Goal: Navigation & Orientation: Understand site structure

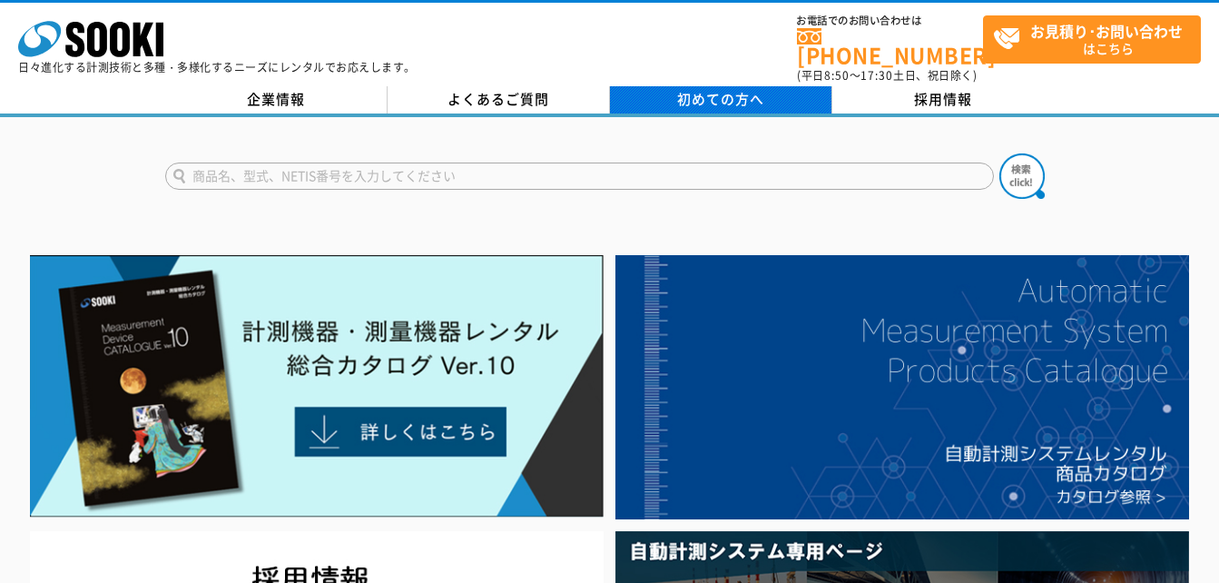
click at [736, 91] on span "初めての方へ" at bounding box center [720, 99] width 87 height 20
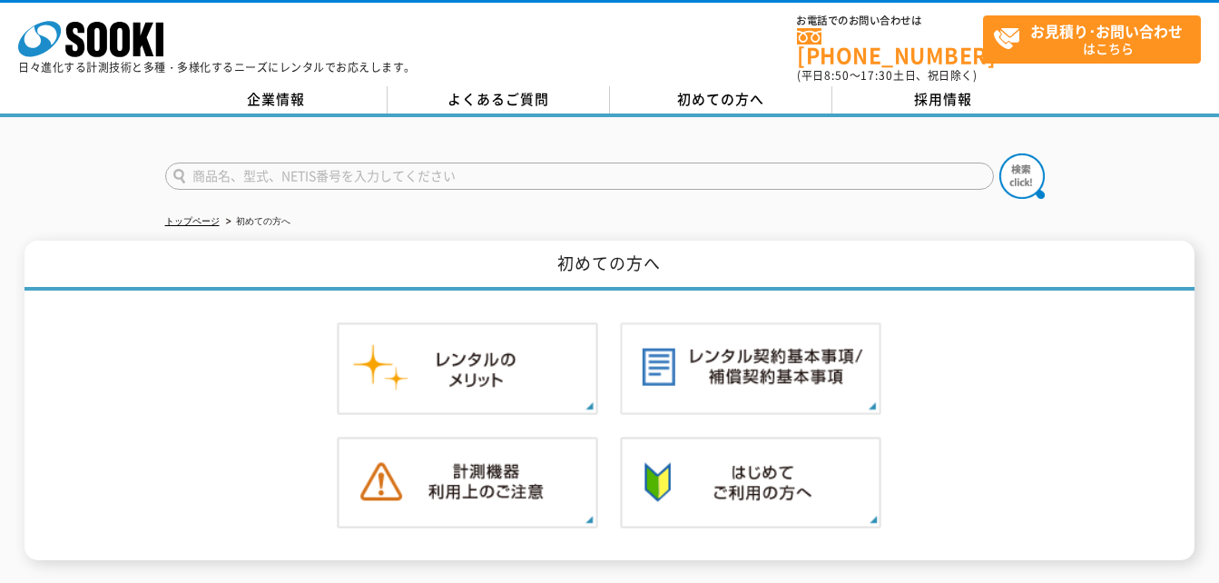
click at [245, 73] on p "日々進化する計測技術と多種・多様化するニーズにレンタルでお応えします。" at bounding box center [216, 67] width 397 height 11
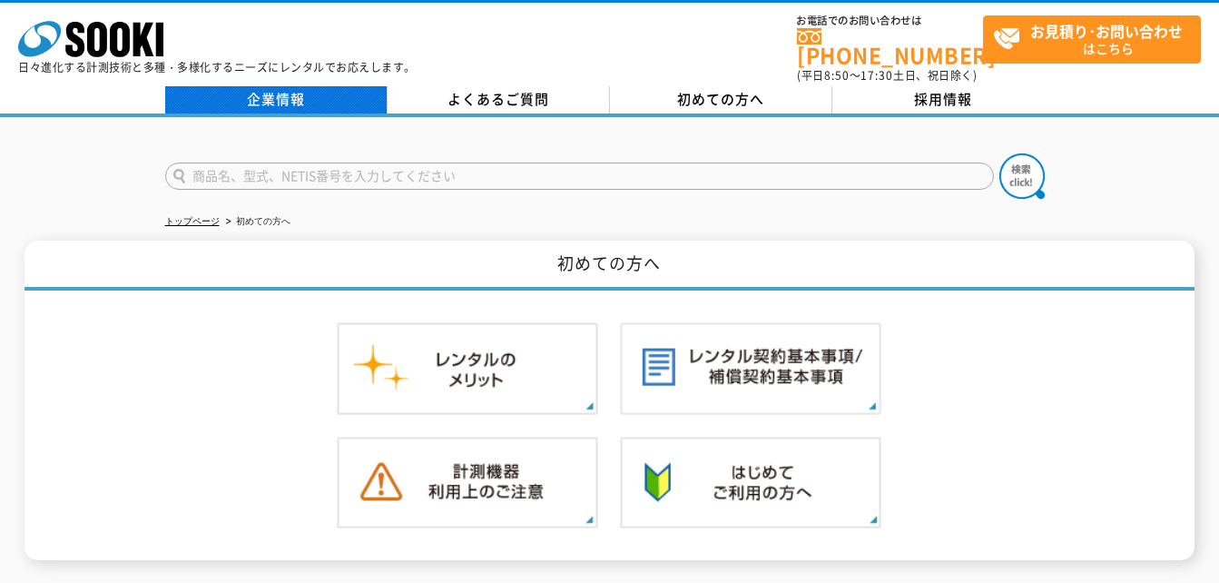
click at [261, 91] on link "企業情報" at bounding box center [276, 99] width 222 height 27
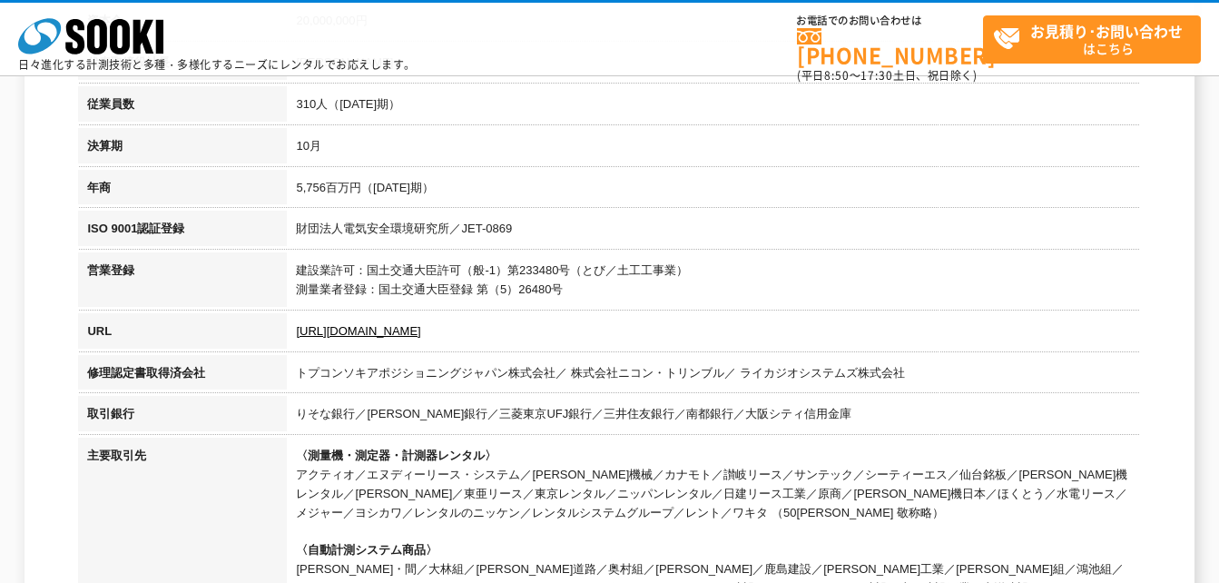
scroll to position [635, 0]
